Goal: Transaction & Acquisition: Purchase product/service

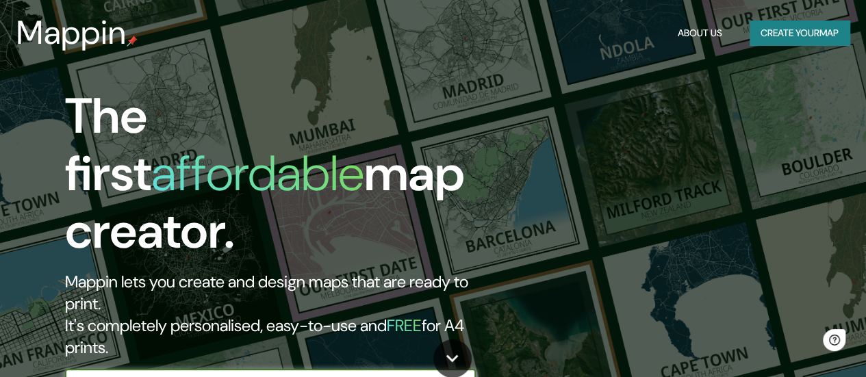
click at [578, 191] on div "The first affordable map creator. Mappin lets you create and design maps that a…" at bounding box center [433, 188] width 866 height 377
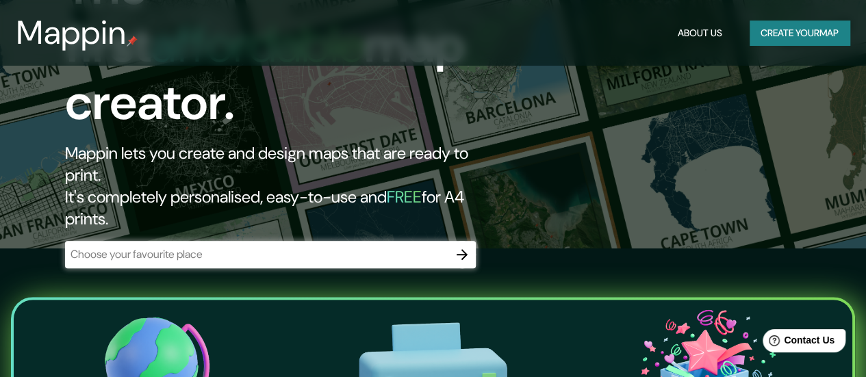
scroll to position [137, 0]
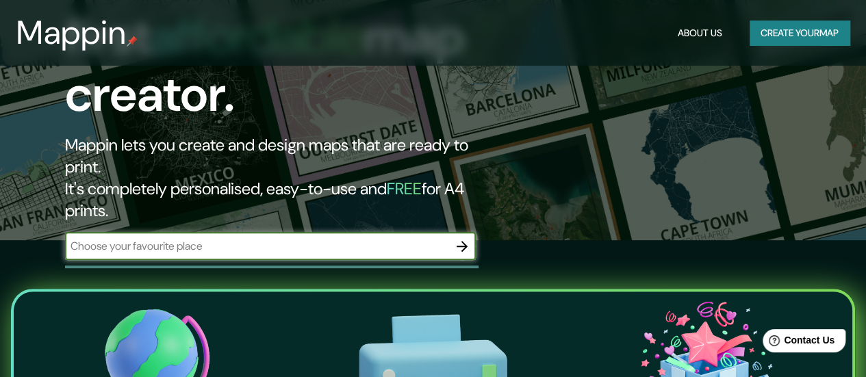
click at [407, 238] on input "text" at bounding box center [256, 246] width 383 height 16
type input "[PERSON_NAME]"
click at [463, 241] on icon "button" at bounding box center [462, 246] width 11 height 11
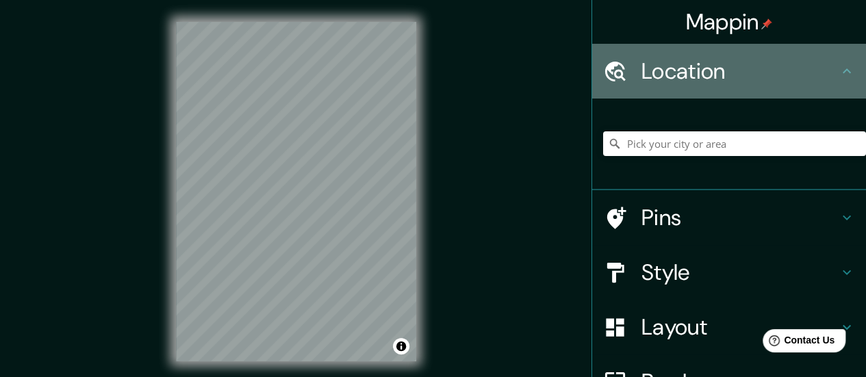
click at [771, 64] on h4 "Location" at bounding box center [739, 71] width 197 height 27
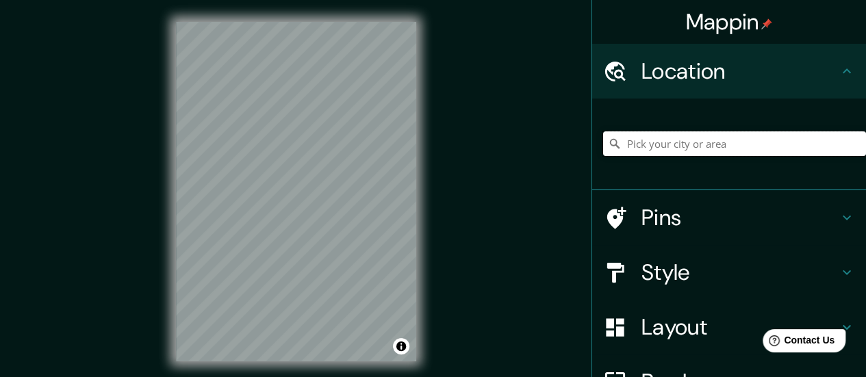
click at [753, 147] on input "Pick your city or area" at bounding box center [734, 143] width 263 height 25
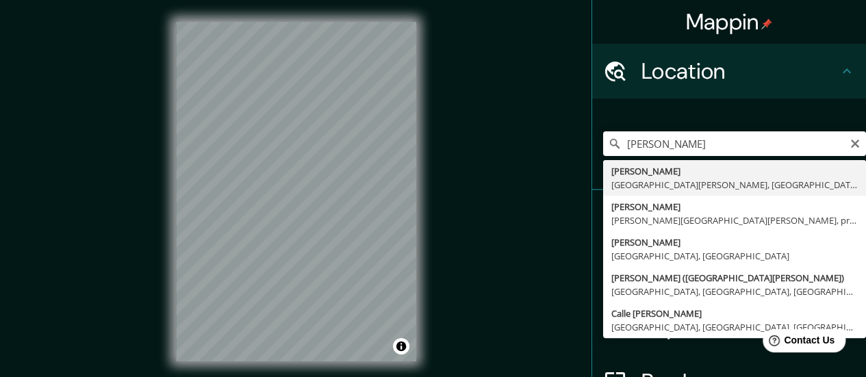
type input "[PERSON_NAME], [GEOGRAPHIC_DATA][PERSON_NAME], [GEOGRAPHIC_DATA]"
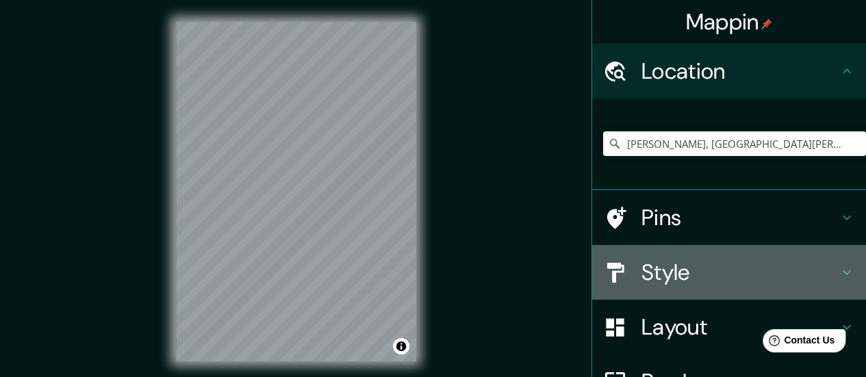
click at [704, 285] on h4 "Style" at bounding box center [739, 272] width 197 height 27
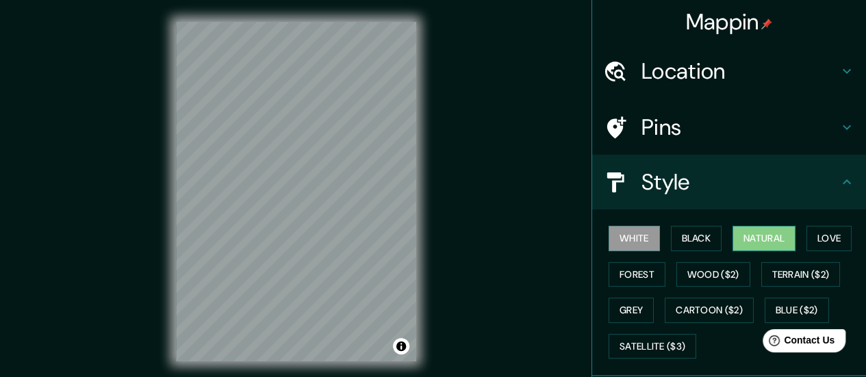
click at [761, 231] on button "Natural" at bounding box center [763, 238] width 63 height 25
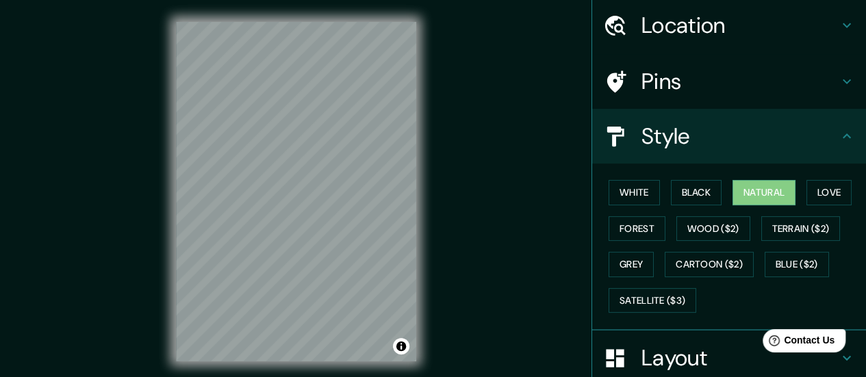
scroll to position [114, 0]
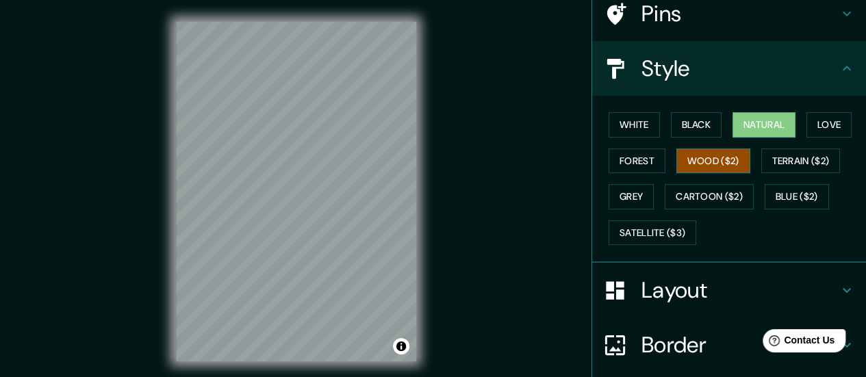
click at [700, 152] on button "Wood ($2)" at bounding box center [713, 161] width 74 height 25
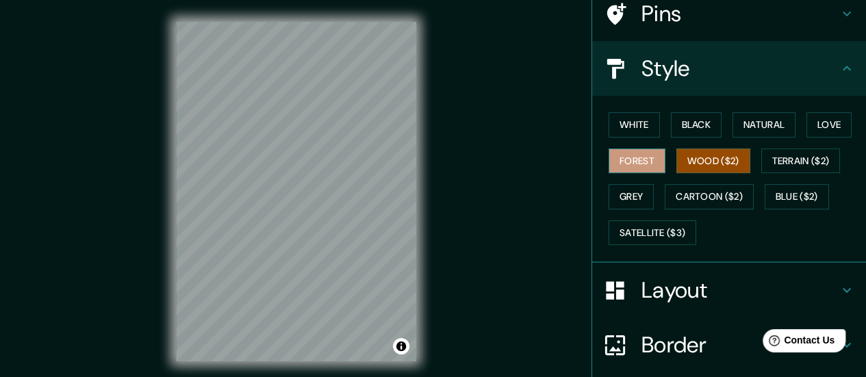
click at [632, 153] on button "Forest" at bounding box center [637, 161] width 57 height 25
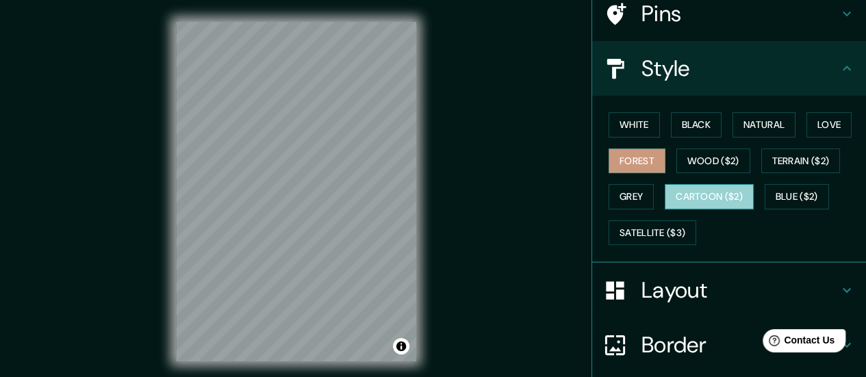
click at [677, 203] on button "Cartoon ($2)" at bounding box center [709, 196] width 89 height 25
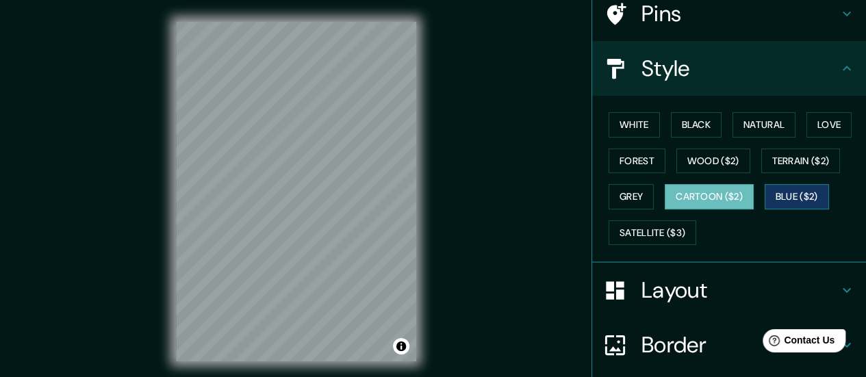
click at [793, 194] on button "Blue ($2)" at bounding box center [797, 196] width 64 height 25
click at [778, 195] on button "Blue ($2)" at bounding box center [797, 196] width 64 height 25
click at [637, 215] on div "White Black Natural Love Forest Wood ($2) Terrain ($2) Grey Cartoon ($2) Blue (…" at bounding box center [734, 179] width 263 height 144
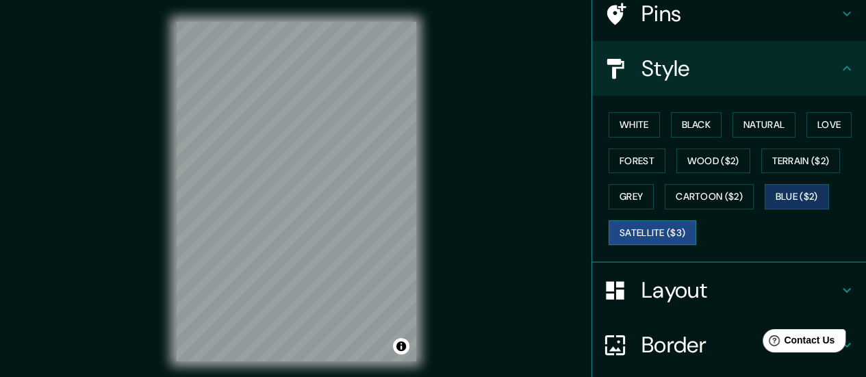
click at [646, 232] on button "Satellite ($3)" at bounding box center [653, 232] width 88 height 25
